Goal: Navigation & Orientation: Find specific page/section

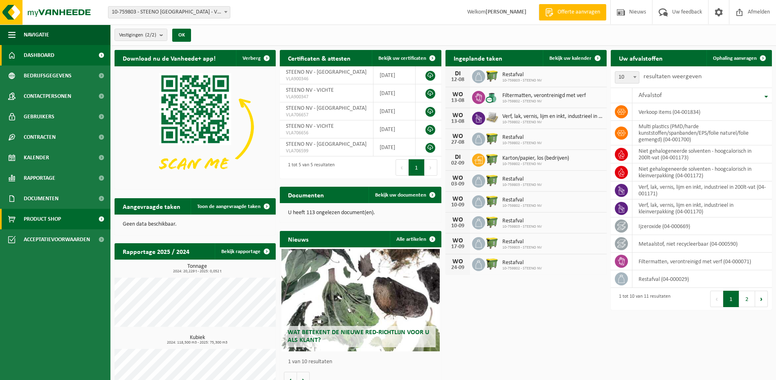
click at [40, 218] on span "Product Shop" at bounding box center [42, 219] width 37 height 20
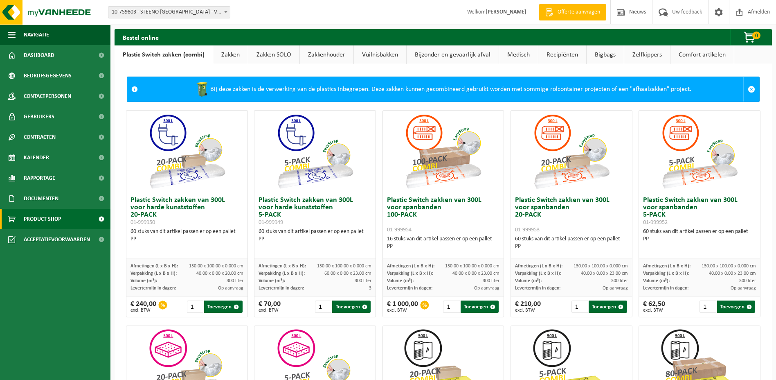
click at [694, 55] on link "Comfort artikelen" at bounding box center [702, 54] width 63 height 19
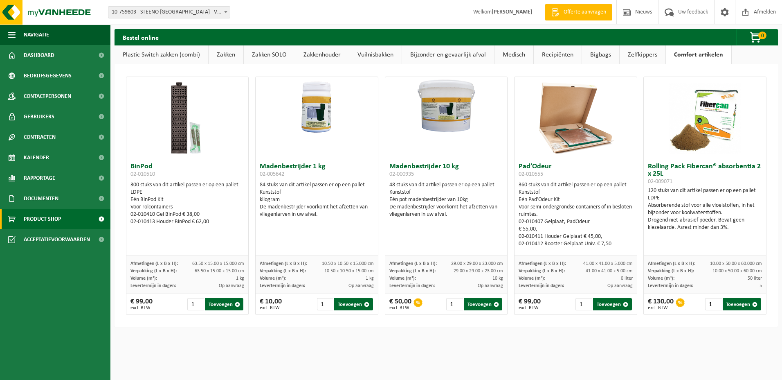
click at [643, 56] on link "Zelfkippers" at bounding box center [643, 54] width 46 height 19
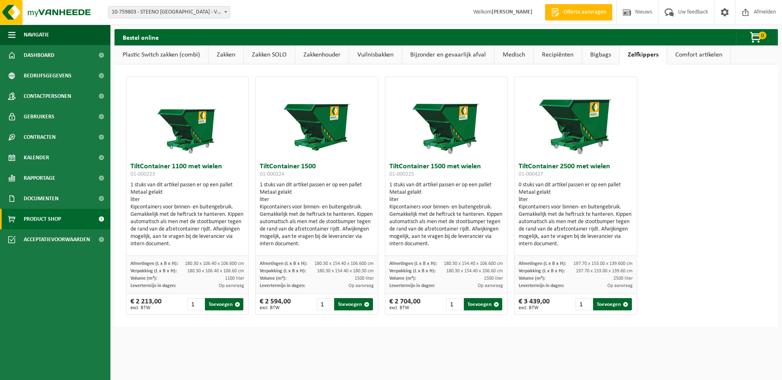
click at [599, 56] on link "Bigbags" at bounding box center [600, 54] width 37 height 19
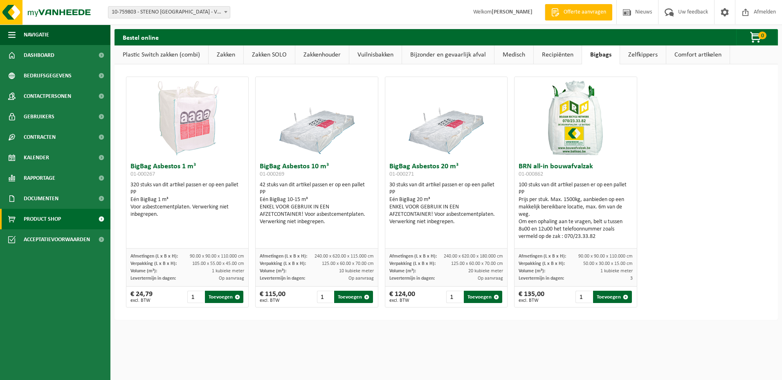
click at [509, 58] on link "Medisch" at bounding box center [514, 54] width 39 height 19
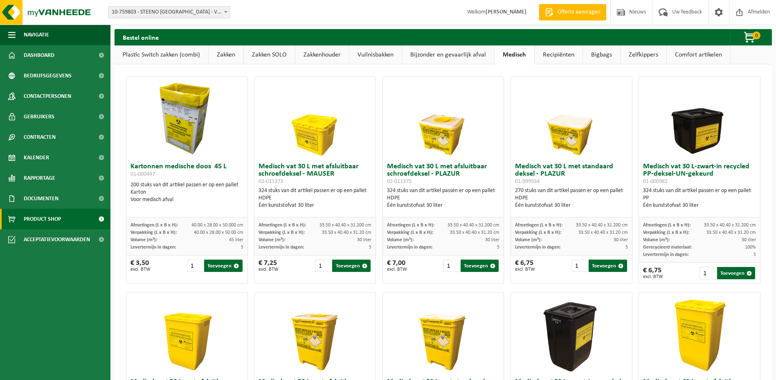
click at [549, 56] on link "Recipiënten" at bounding box center [559, 54] width 48 height 19
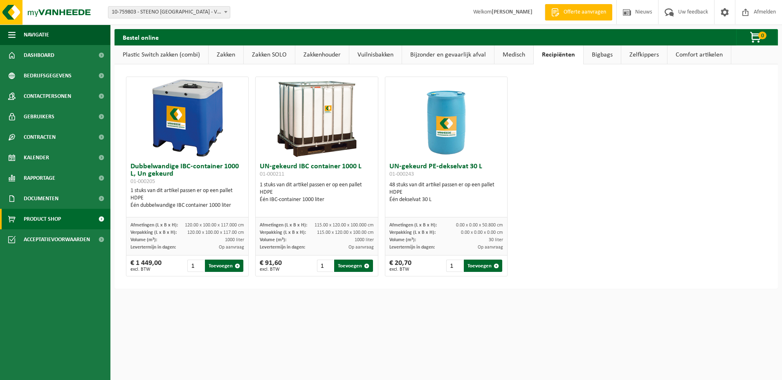
click at [460, 56] on link "Bijzonder en gevaarlijk afval" at bounding box center [448, 54] width 92 height 19
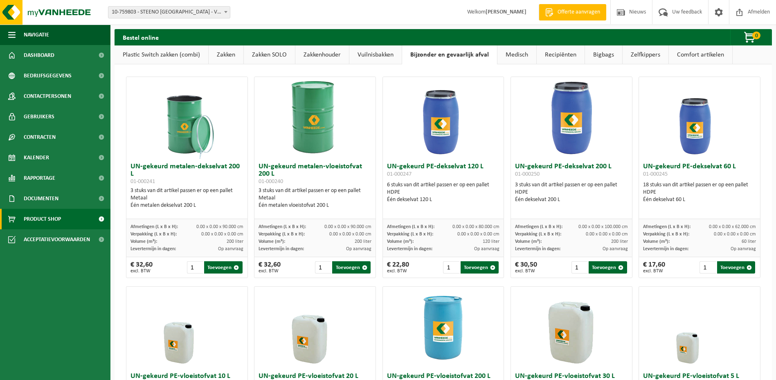
click at [378, 56] on link "Vuilnisbakken" at bounding box center [375, 54] width 52 height 19
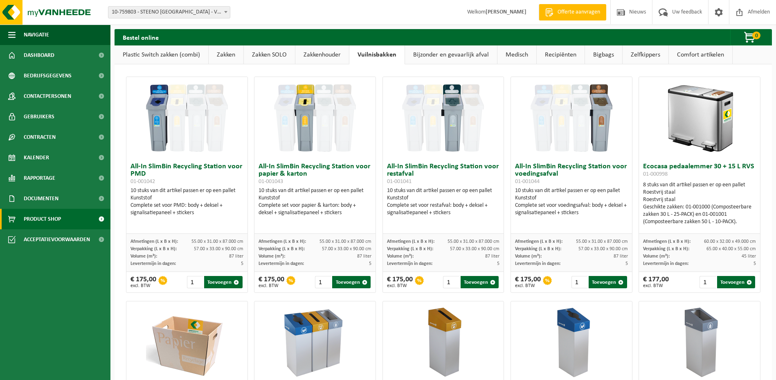
click at [332, 56] on link "Zakkenhouder" at bounding box center [322, 54] width 54 height 19
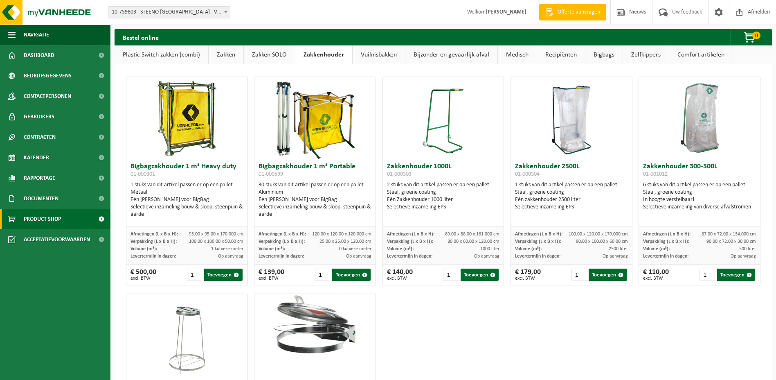
click at [450, 53] on link "Bijzonder en gevaarlijk afval" at bounding box center [451, 54] width 92 height 19
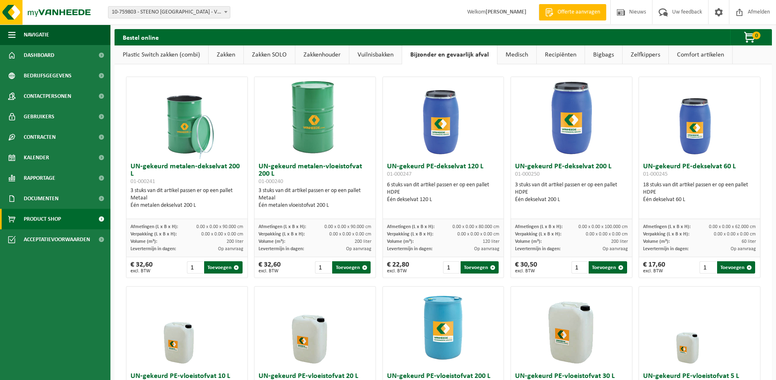
click at [520, 55] on link "Medisch" at bounding box center [516, 54] width 39 height 19
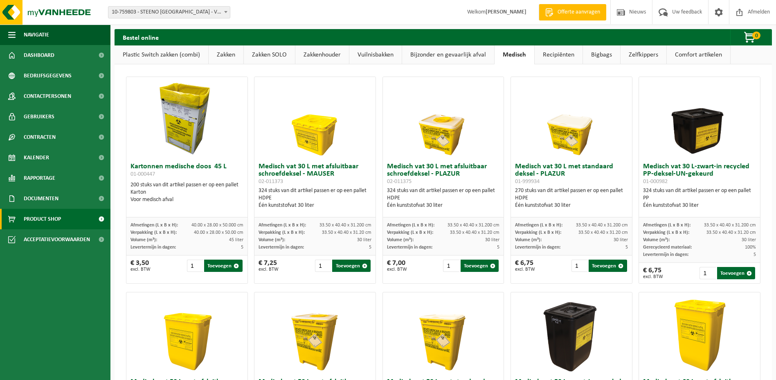
click at [553, 52] on link "Recipiënten" at bounding box center [559, 54] width 48 height 19
